Goal: Transaction & Acquisition: Obtain resource

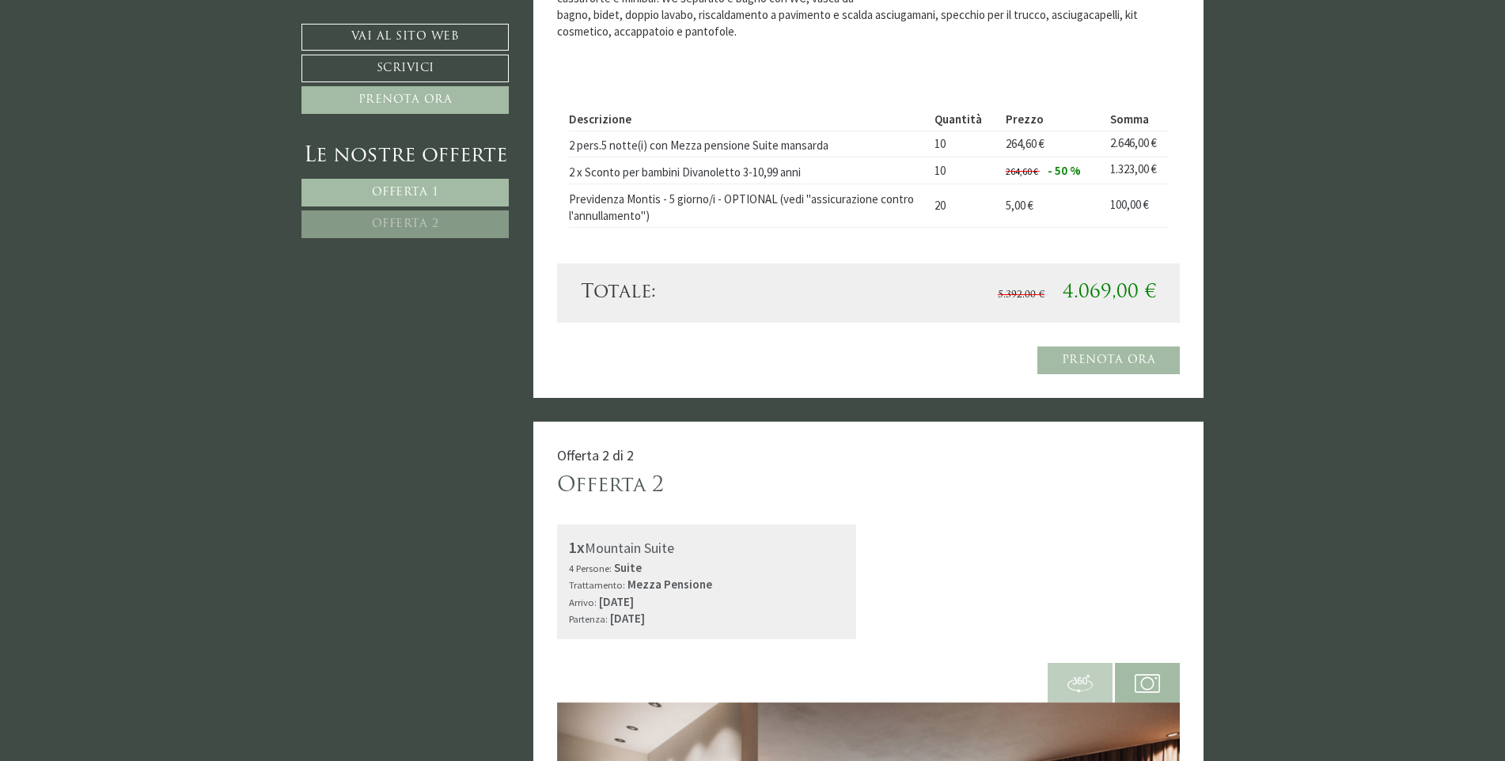
scroll to position [1108, 0]
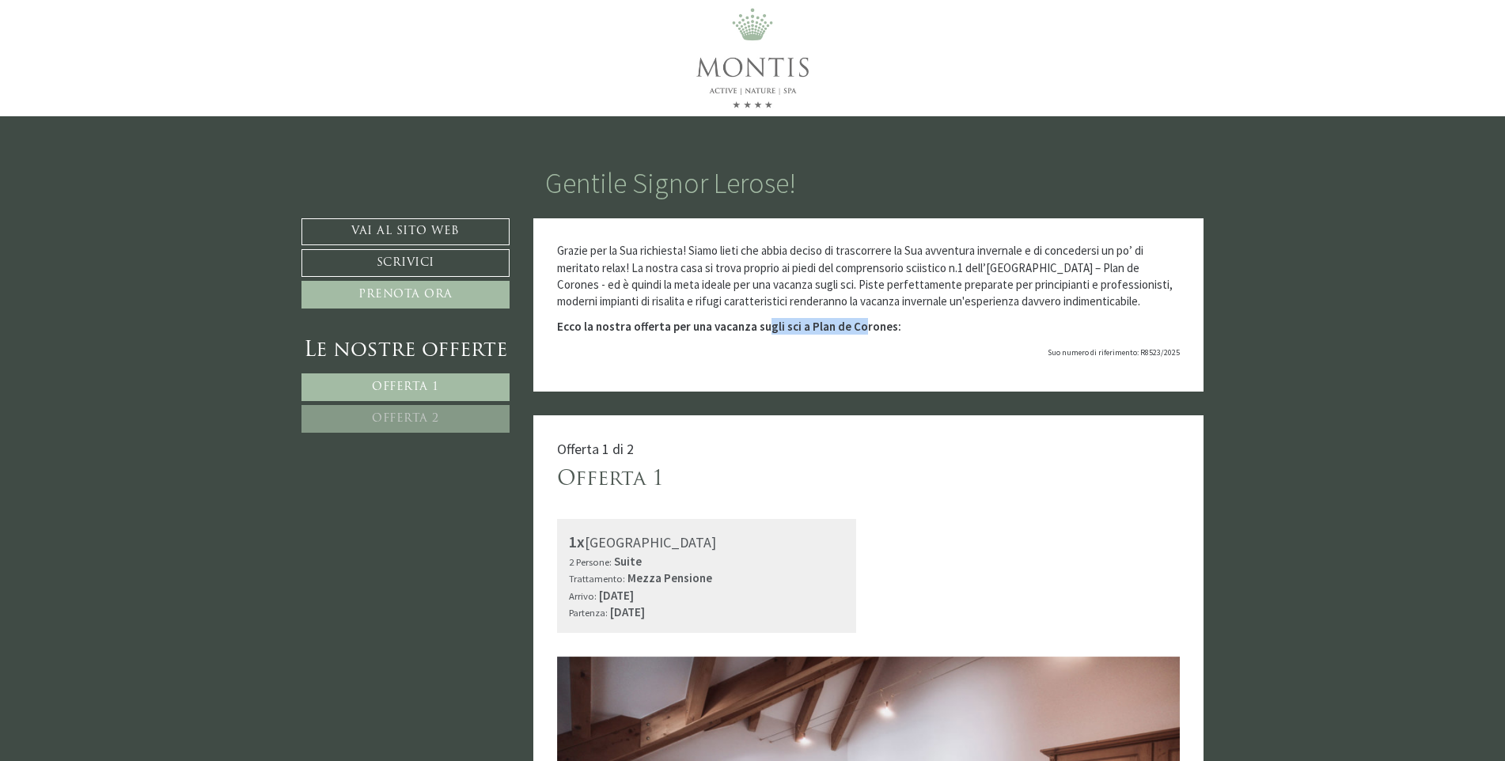
drag, startPoint x: 762, startPoint y: 328, endPoint x: 853, endPoint y: 326, distance: 91.0
click at [853, 326] on strong "Ecco la nostra offerta per una vacanza sugli sci a Plan de Corones:" at bounding box center [729, 326] width 344 height 15
drag, startPoint x: 853, startPoint y: 326, endPoint x: 905, endPoint y: 324, distance: 52.2
click at [905, 325] on p "Ecco la nostra offerta per una vacanza sugli sci a Plan de Corones:" at bounding box center [868, 326] width 623 height 17
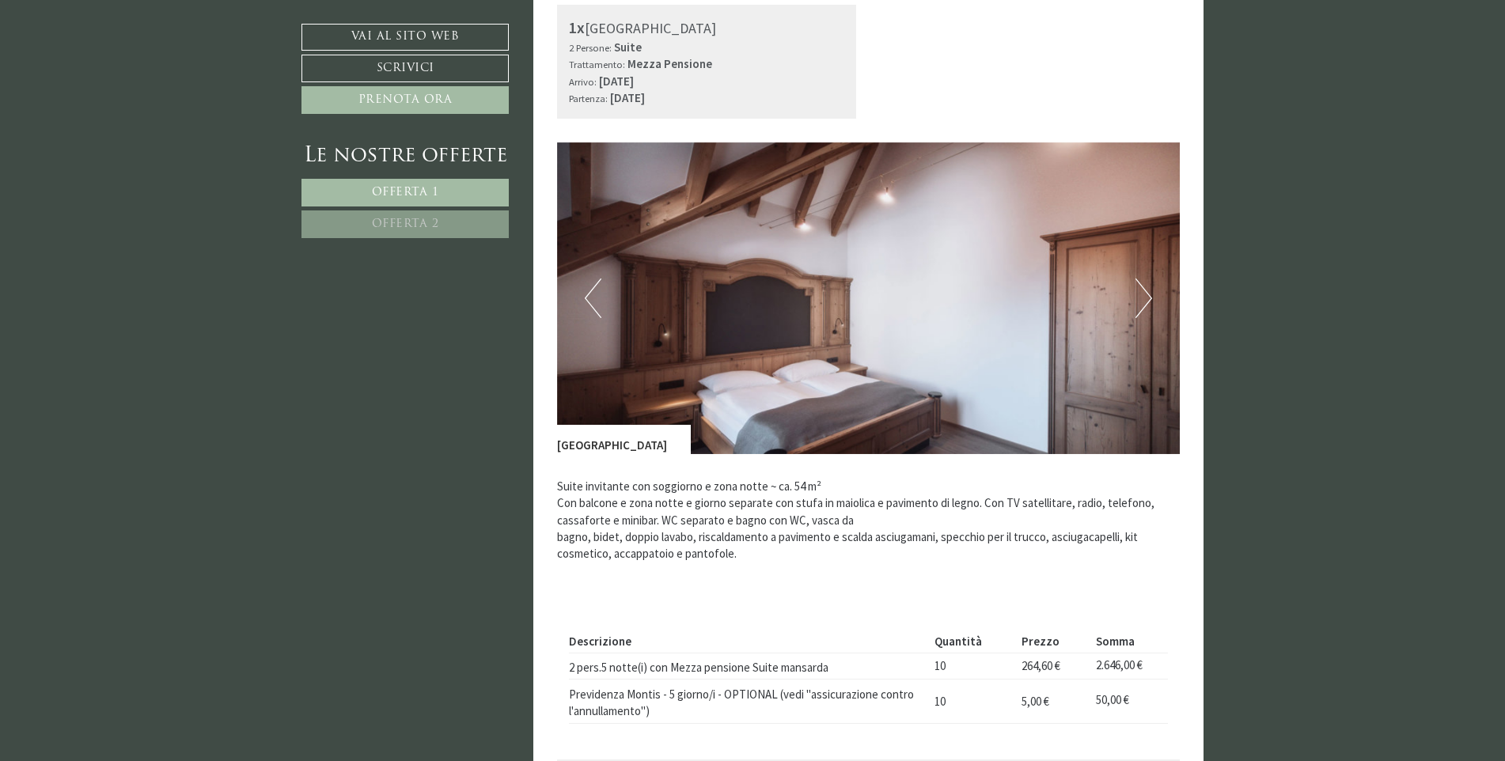
scroll to position [554, 0]
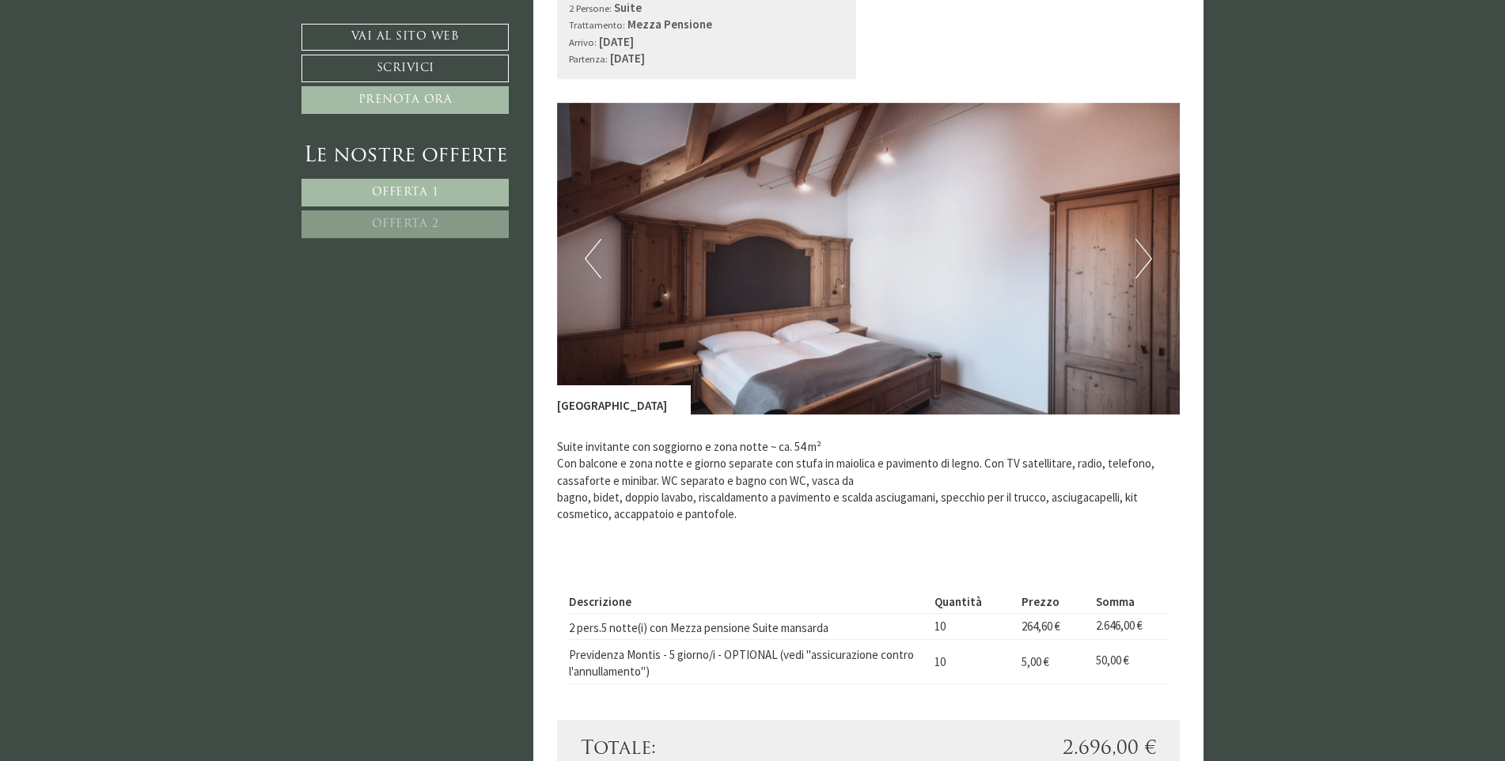
click at [1142, 254] on button "Next" at bounding box center [1143, 259] width 17 height 40
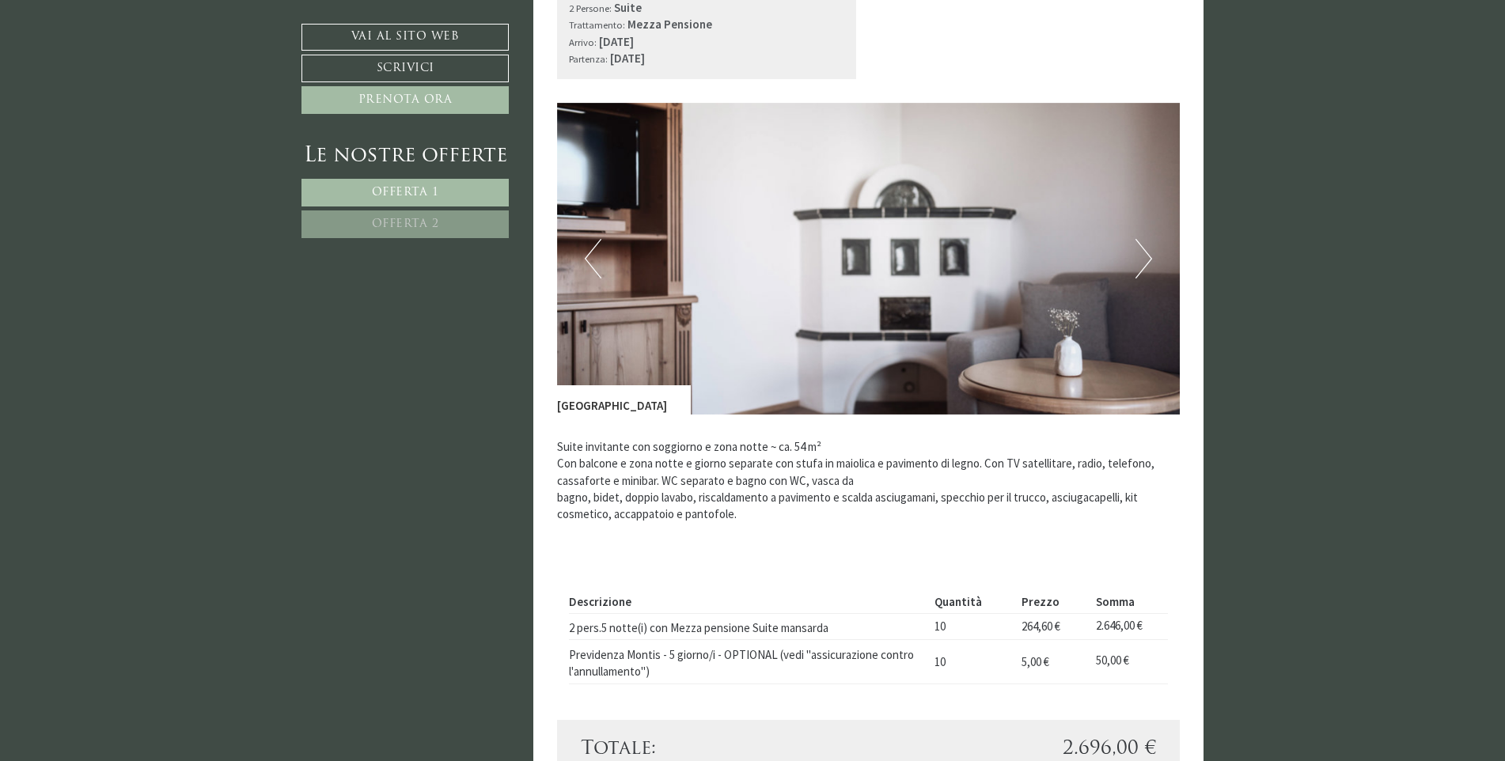
click at [1140, 254] on button "Next" at bounding box center [1143, 259] width 17 height 40
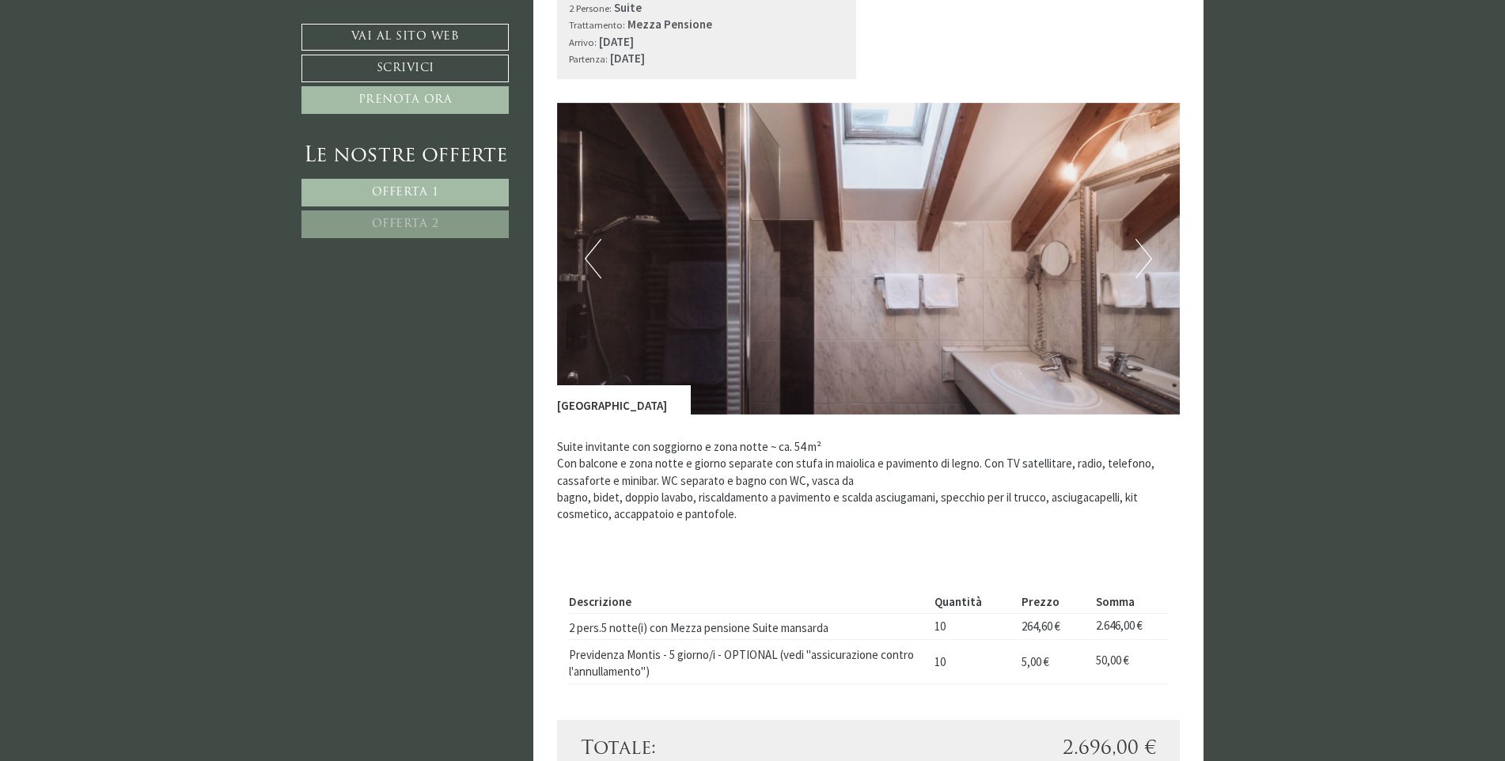
click at [1139, 254] on button "Next" at bounding box center [1143, 259] width 17 height 40
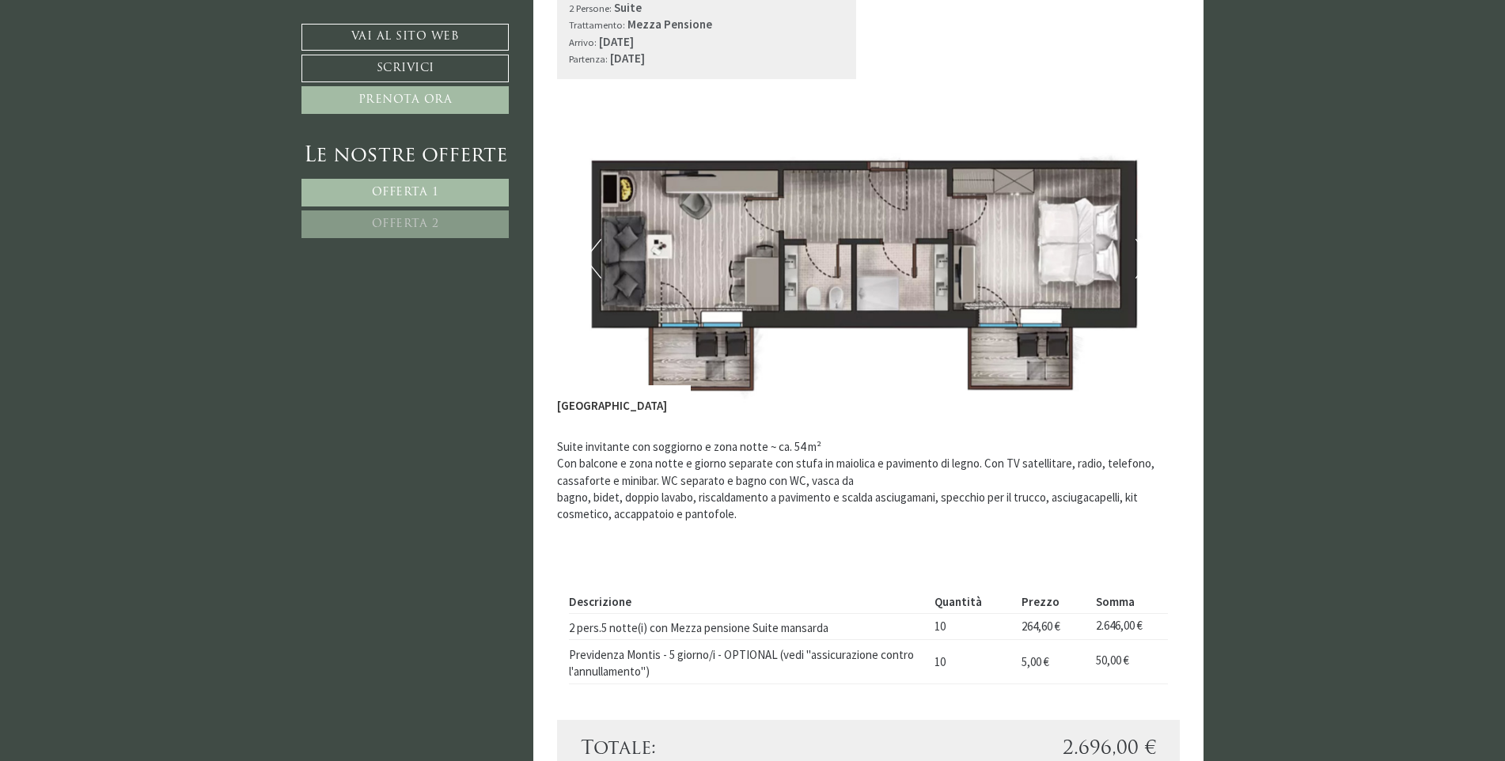
click at [1139, 254] on button "Next" at bounding box center [1143, 259] width 17 height 40
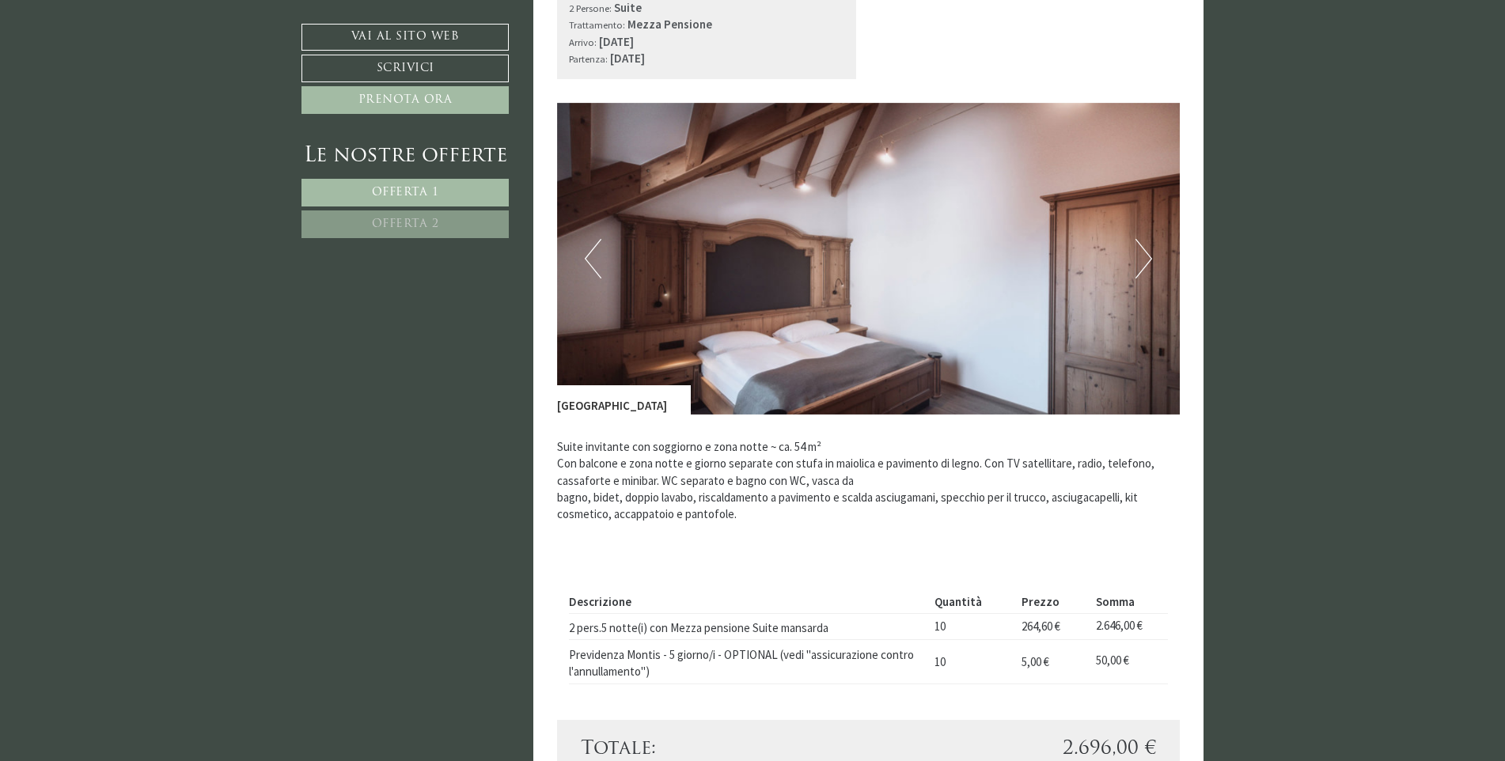
click at [1139, 254] on button "Next" at bounding box center [1143, 259] width 17 height 40
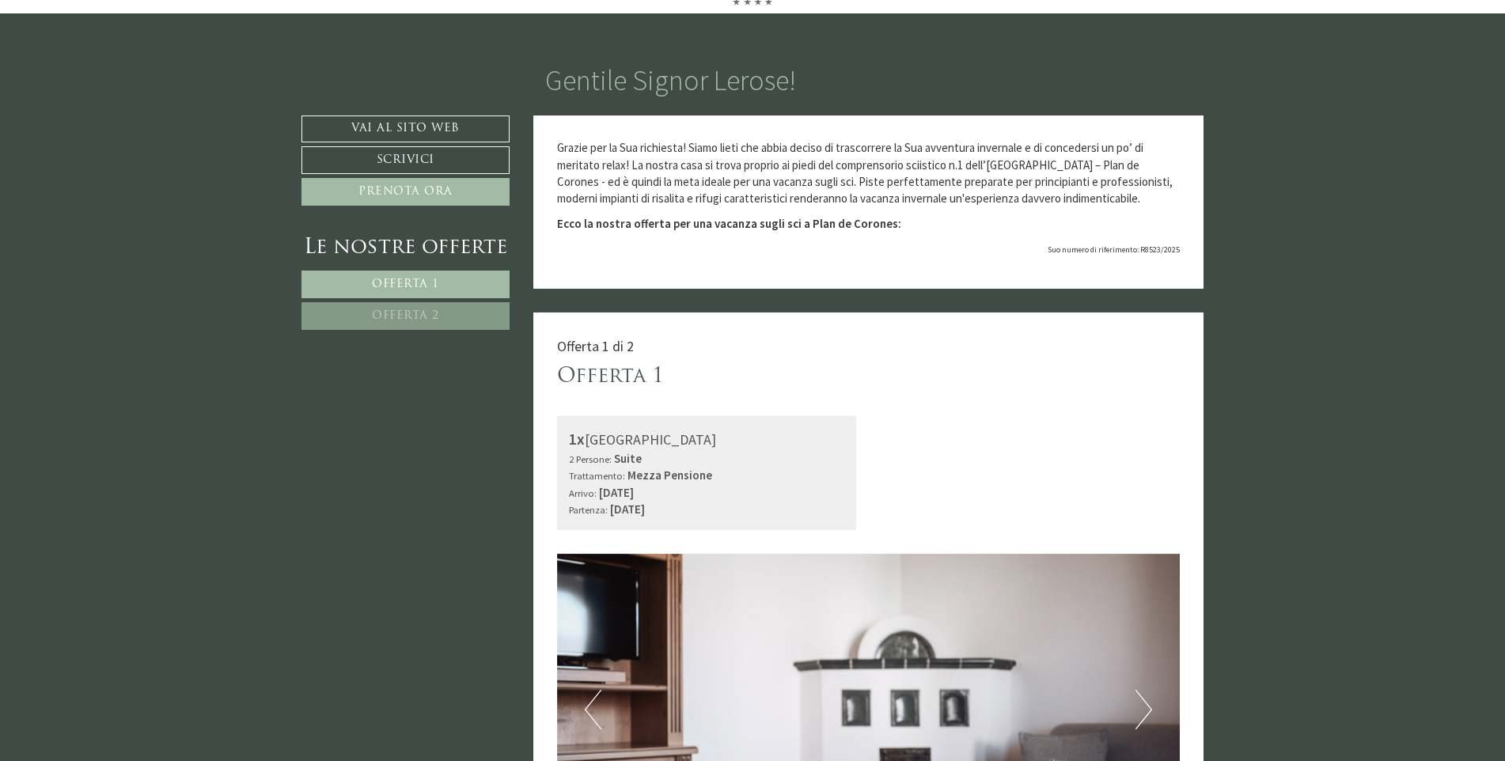
scroll to position [0, 0]
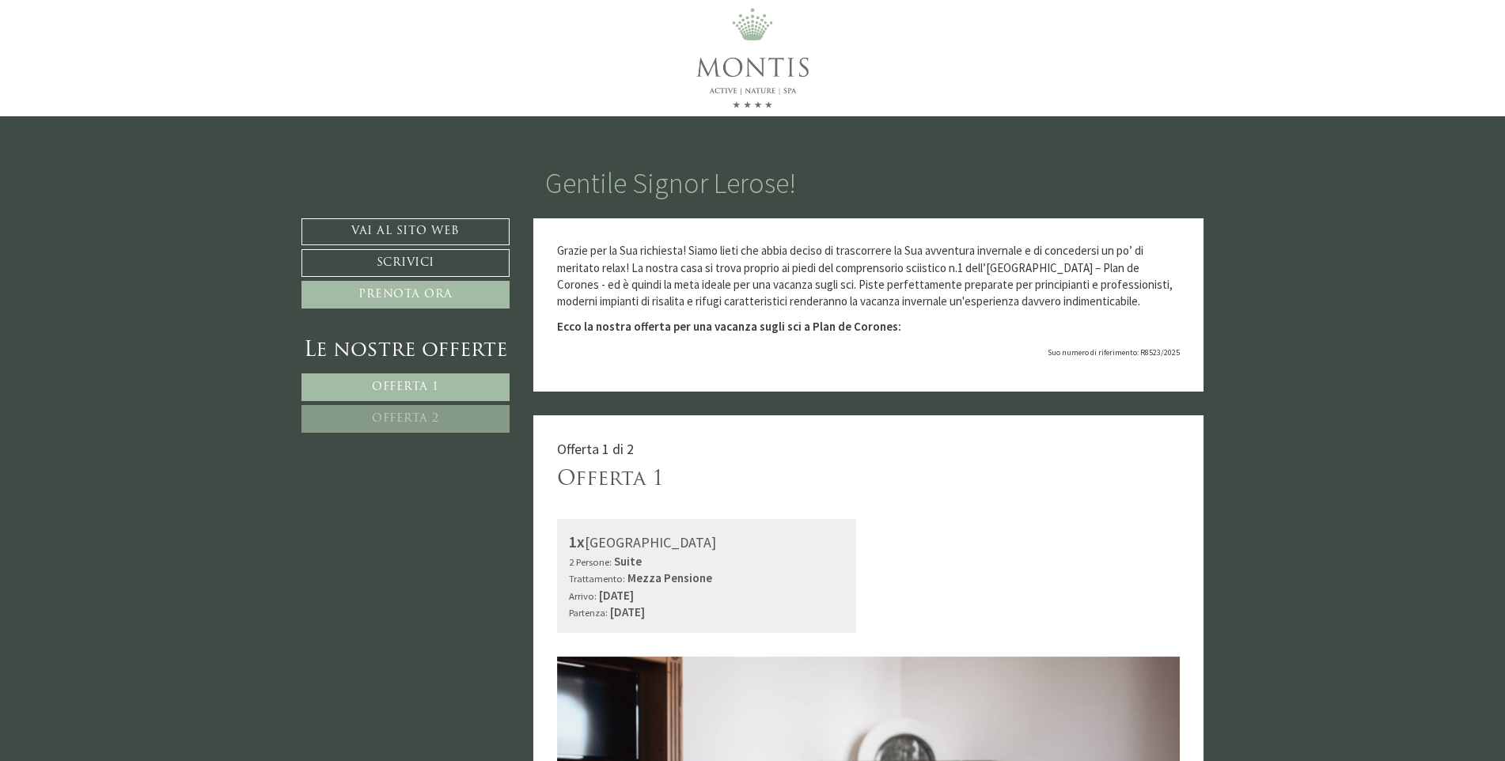
drag, startPoint x: 763, startPoint y: 351, endPoint x: 699, endPoint y: 331, distance: 68.1
click at [699, 331] on strong "Ecco la nostra offerta per una vacanza sugli sci a Plan de Corones:" at bounding box center [729, 326] width 344 height 15
click at [446, 383] on link "Offerta 1" at bounding box center [405, 387] width 208 height 28
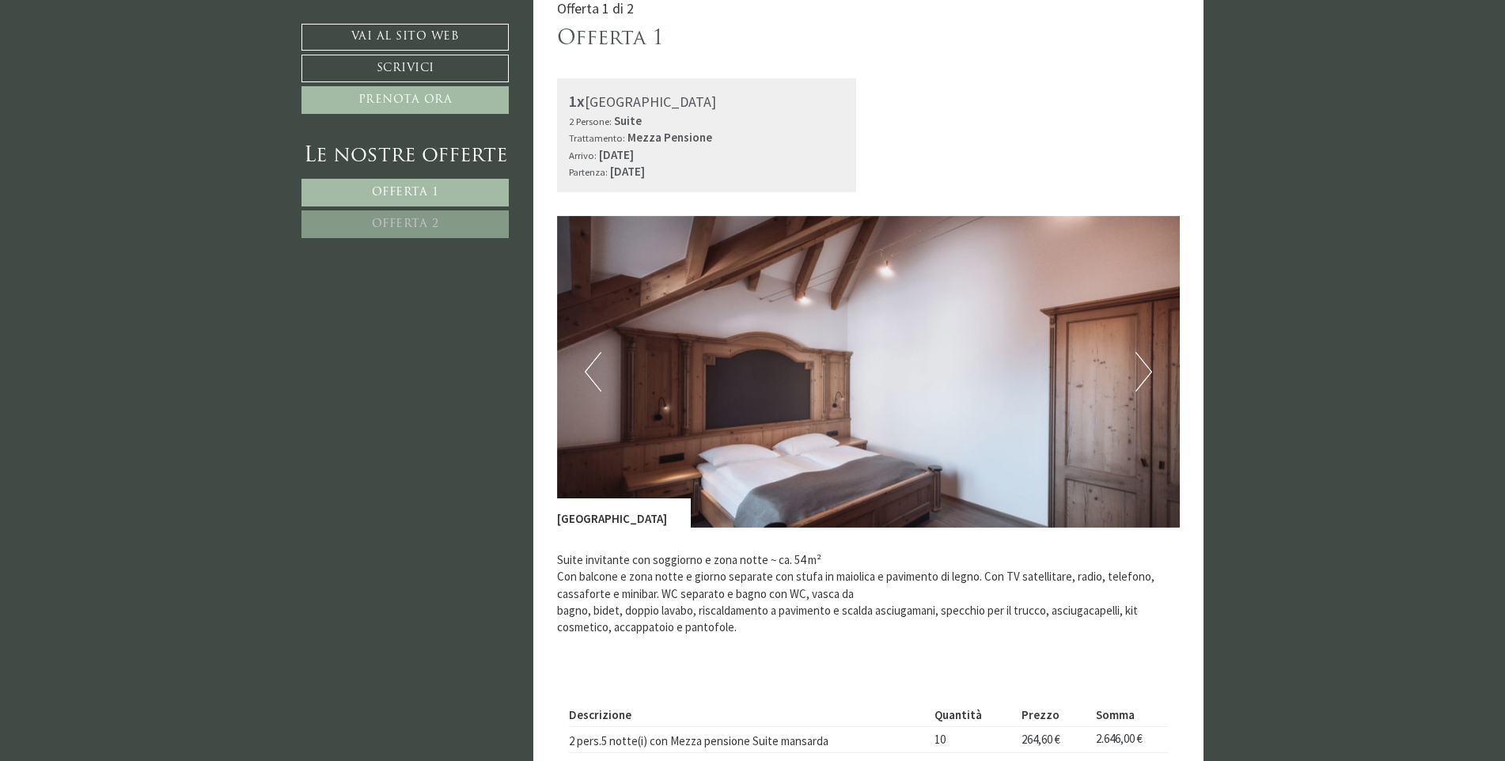
scroll to position [415, 0]
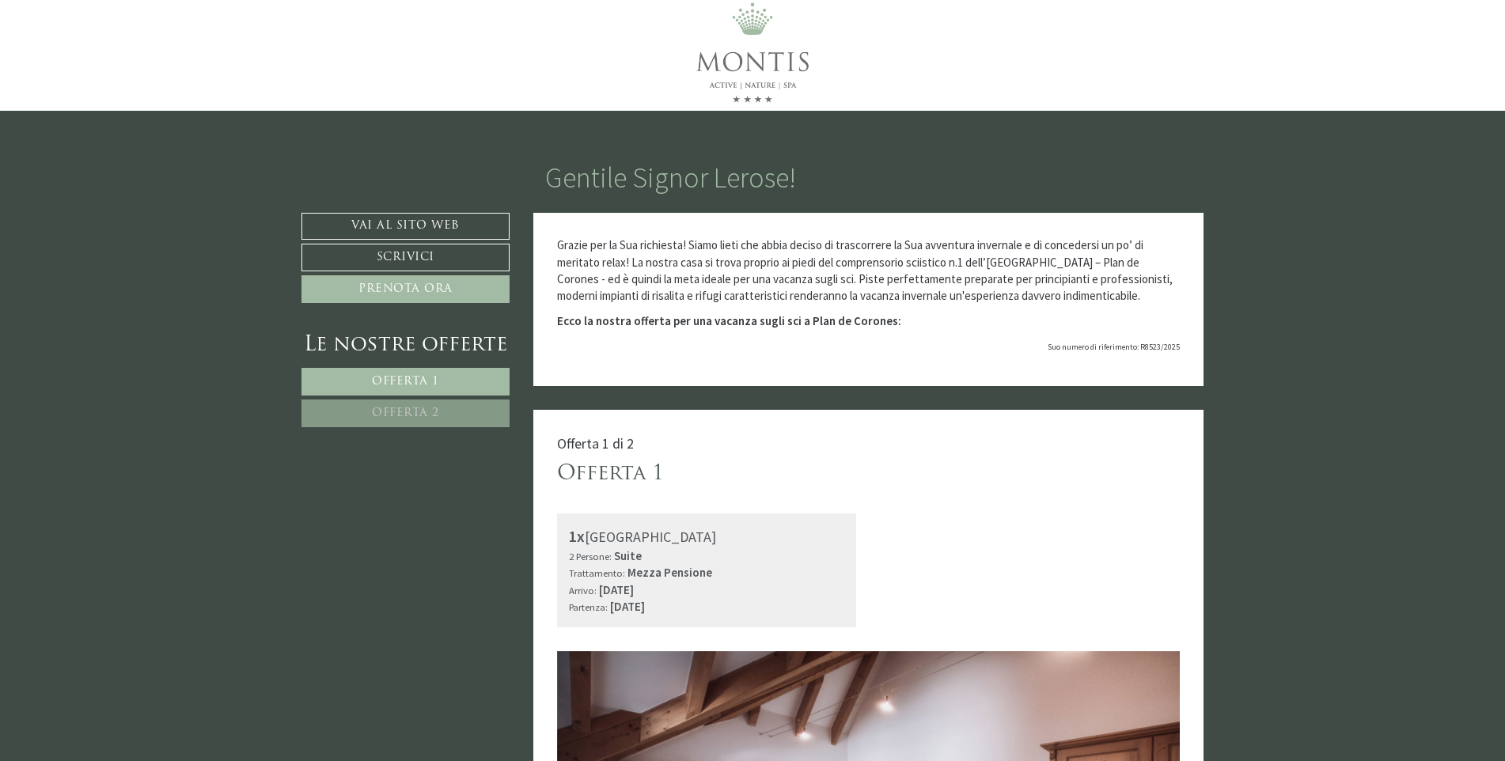
scroll to position [0, 0]
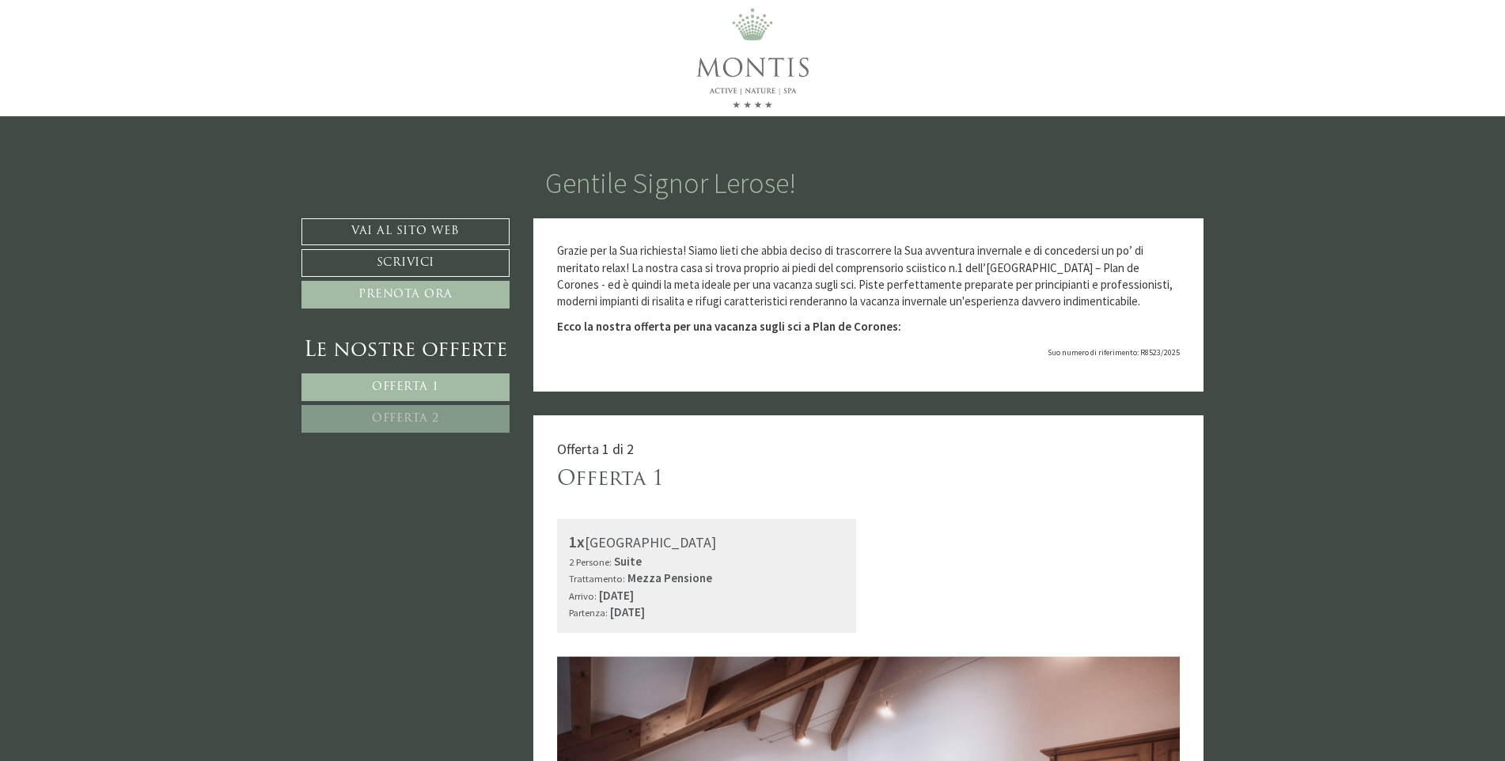
click at [770, 45] on img at bounding box center [753, 58] width 198 height 116
click at [766, 65] on img at bounding box center [753, 58] width 198 height 116
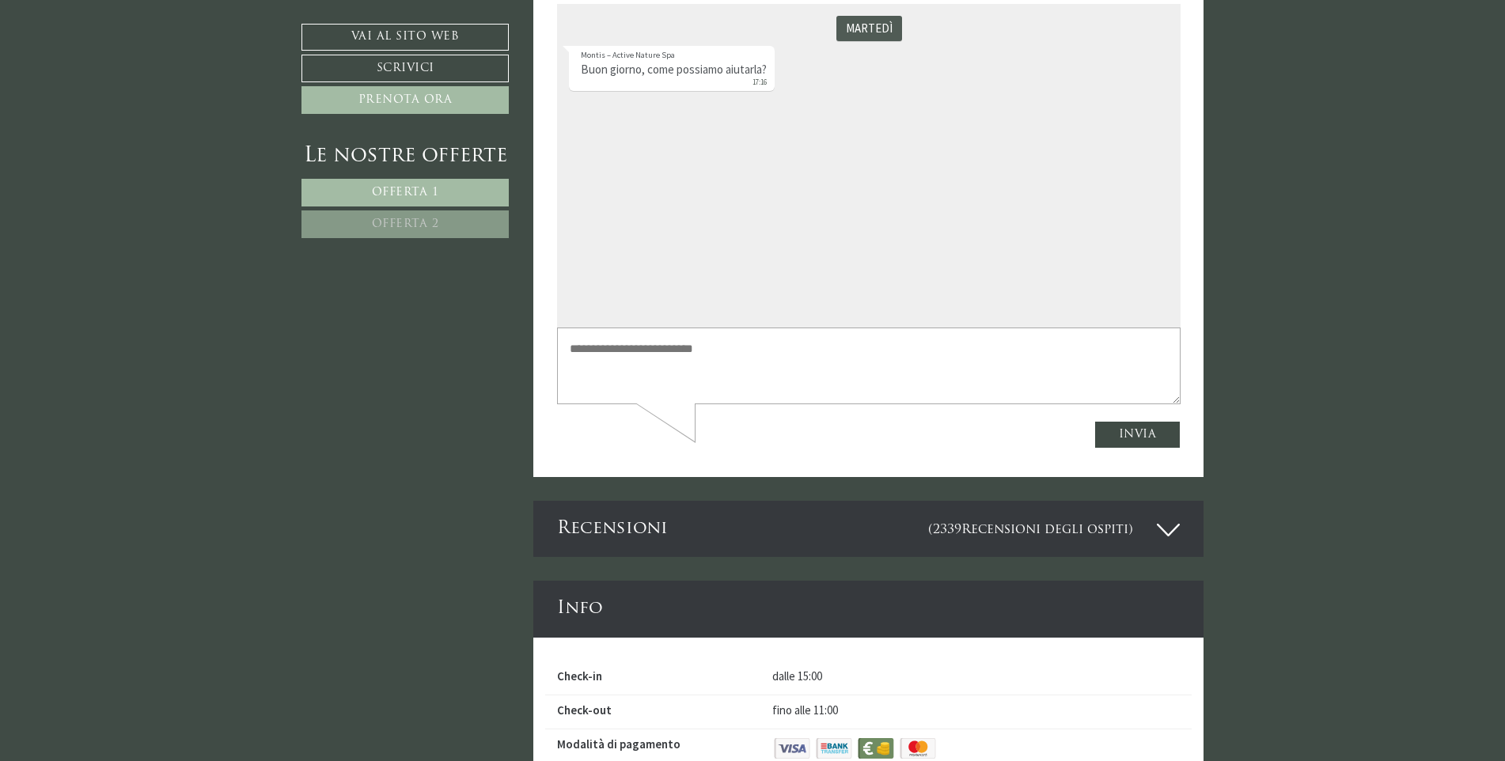
scroll to position [3956, 0]
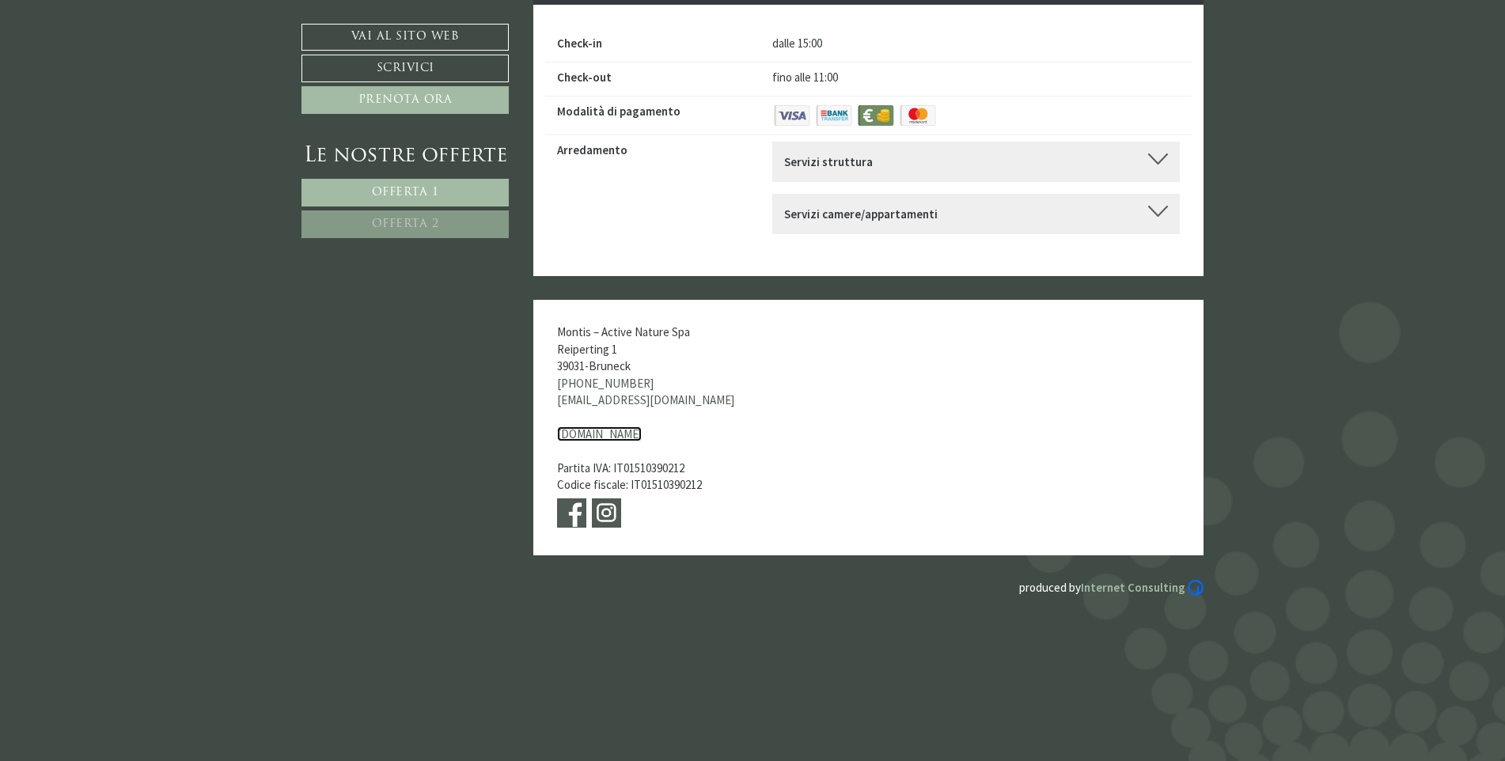
click at [620, 426] on link "[DOMAIN_NAME]" at bounding box center [599, 433] width 85 height 15
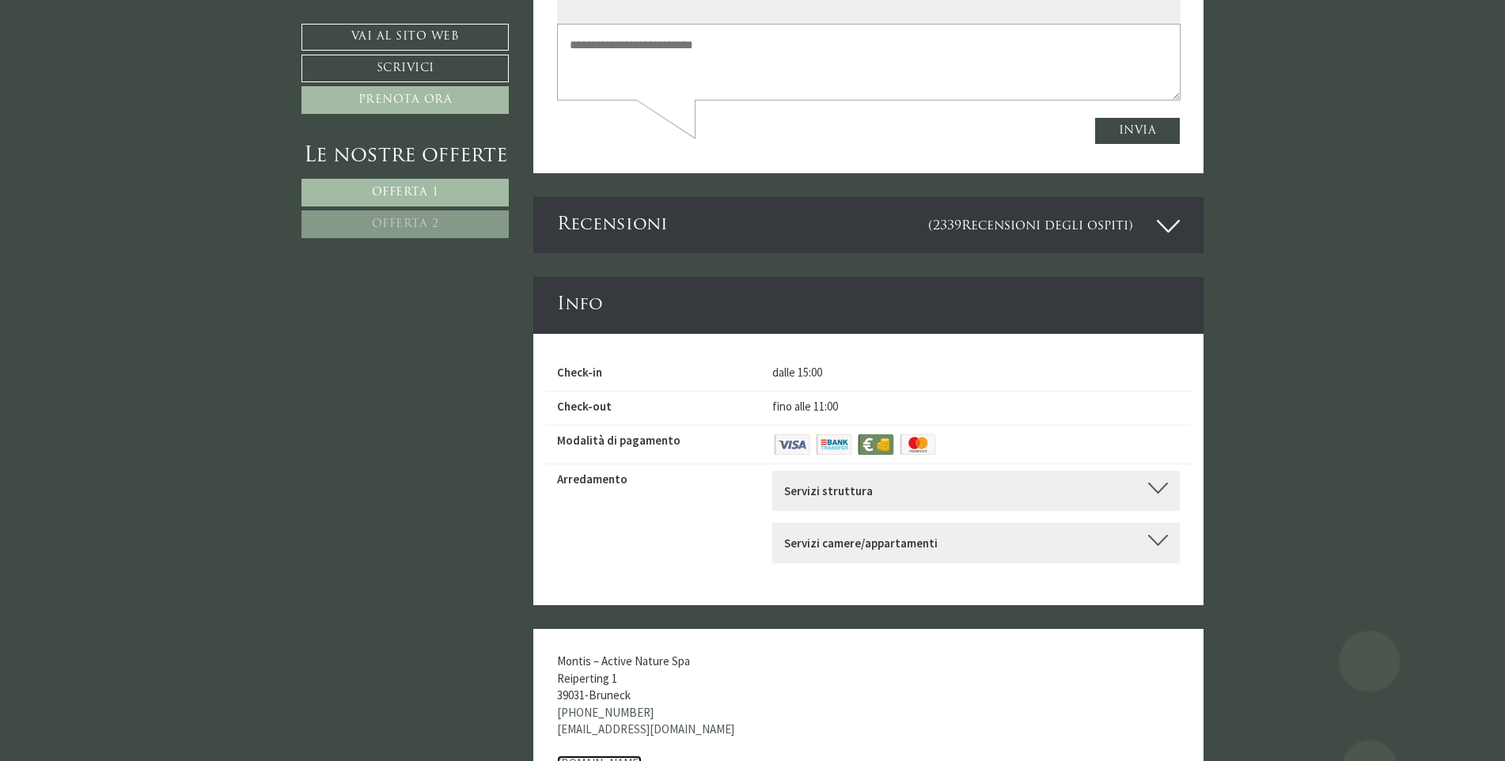
scroll to position [3560, 0]
